Goal: Task Accomplishment & Management: Manage account settings

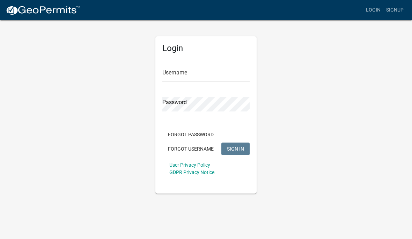
click at [175, 72] on input "Username" at bounding box center [205, 74] width 87 height 14
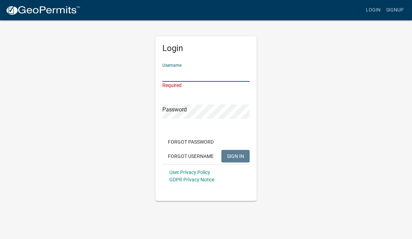
type input "Mscheu"
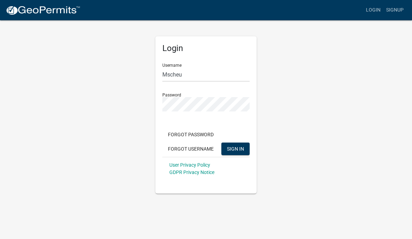
click at [243, 149] on span "SIGN IN" at bounding box center [235, 149] width 17 height 6
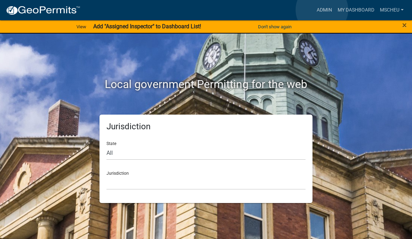
click at [322, 10] on link "Admin" at bounding box center [324, 9] width 21 height 13
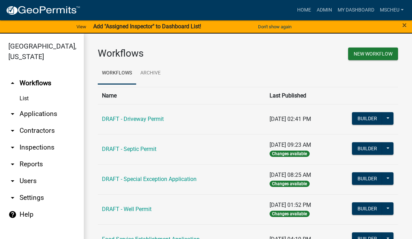
click at [22, 114] on link "arrow_drop_down Applications" at bounding box center [42, 113] width 84 height 17
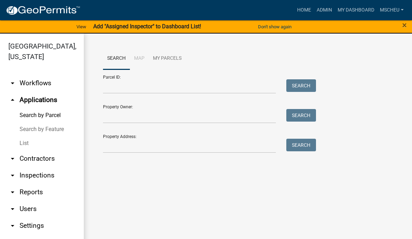
click at [23, 139] on link "List" at bounding box center [42, 143] width 84 height 14
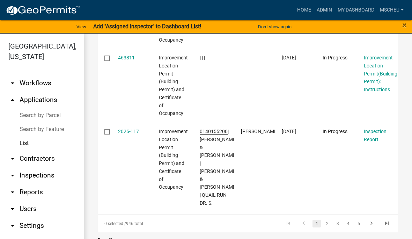
scroll to position [706, 0]
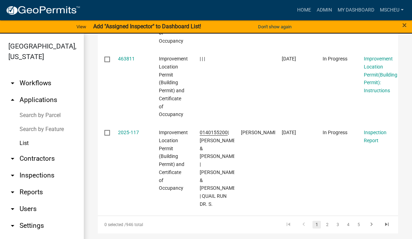
click at [320, 221] on link "1" at bounding box center [317, 225] width 8 height 8
click at [328, 221] on link "2" at bounding box center [327, 225] width 8 height 8
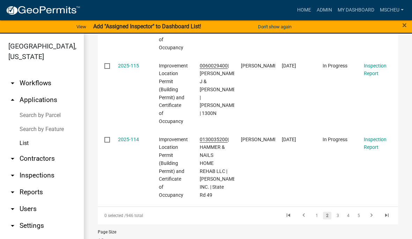
scroll to position [683, 0]
click at [339, 212] on link "3" at bounding box center [338, 216] width 8 height 8
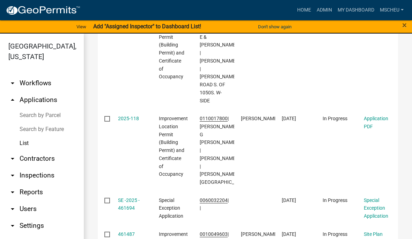
scroll to position [188, 0]
click at [125, 116] on link "2025-118" at bounding box center [128, 119] width 21 height 6
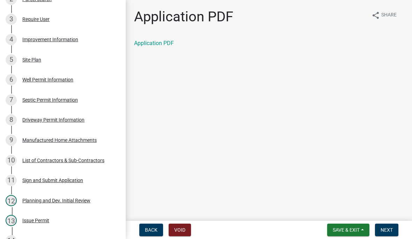
scroll to position [176, 0]
click at [29, 139] on div "Manufactured Home Attachments" at bounding box center [59, 139] width 74 height 5
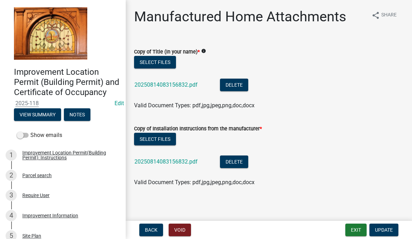
scroll to position [0, 0]
click at [232, 83] on button "Delete" at bounding box center [234, 85] width 28 height 13
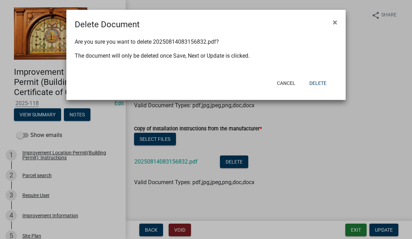
click at [319, 80] on button "Delete" at bounding box center [318, 83] width 28 height 13
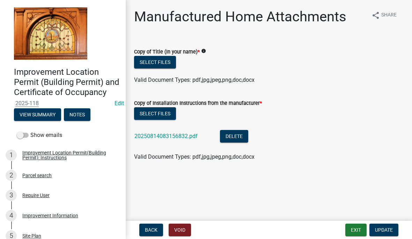
click at [232, 134] on button "Delete" at bounding box center [234, 136] width 28 height 13
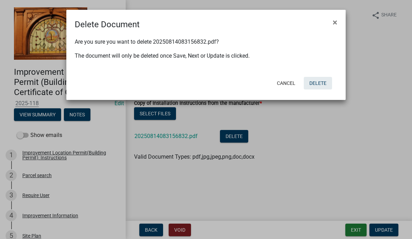
click at [321, 80] on button "Delete" at bounding box center [318, 83] width 28 height 13
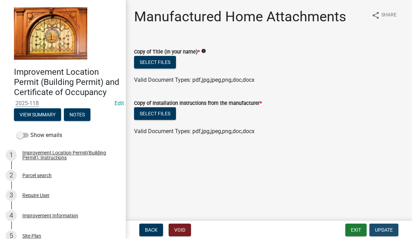
click at [382, 229] on span "Update" at bounding box center [384, 230] width 18 height 6
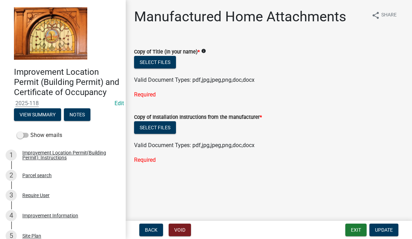
click at [355, 224] on button "Exit" at bounding box center [355, 230] width 21 height 13
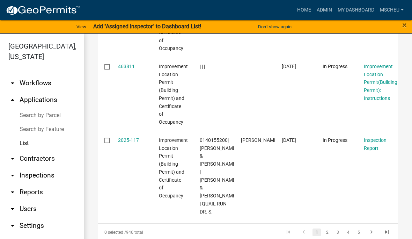
scroll to position [706, 0]
click at [338, 229] on link "3" at bounding box center [338, 233] width 8 height 8
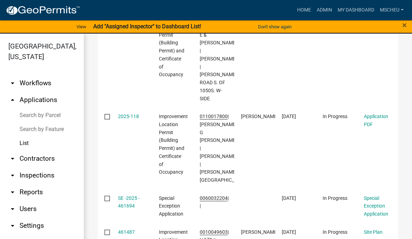
scroll to position [190, 0]
click at [375, 114] on link "Application PDF" at bounding box center [376, 121] width 24 height 14
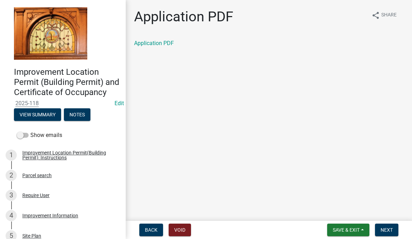
click at [158, 42] on link "Application PDF" at bounding box center [154, 43] width 40 height 7
